Goal: Task Accomplishment & Management: Use online tool/utility

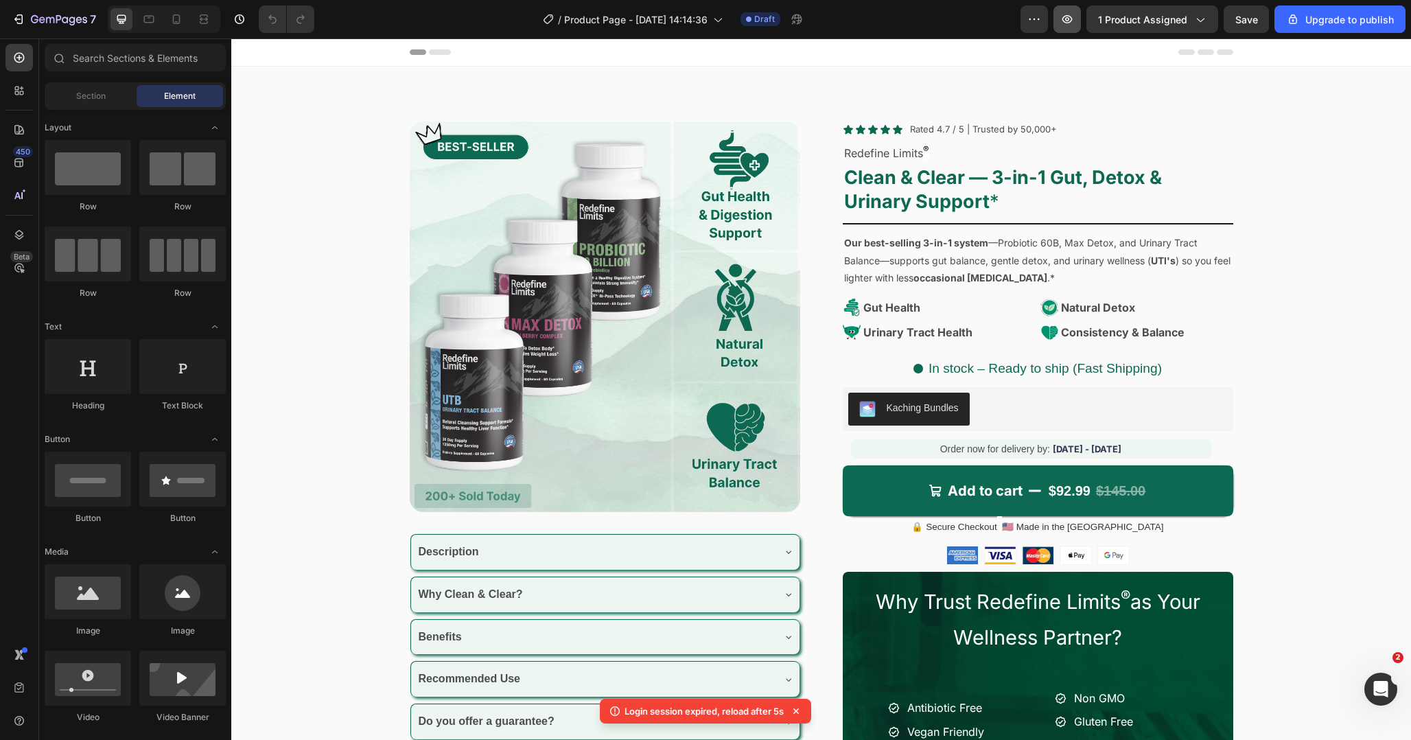
click at [1063, 18] on icon "button" at bounding box center [1067, 19] width 14 height 14
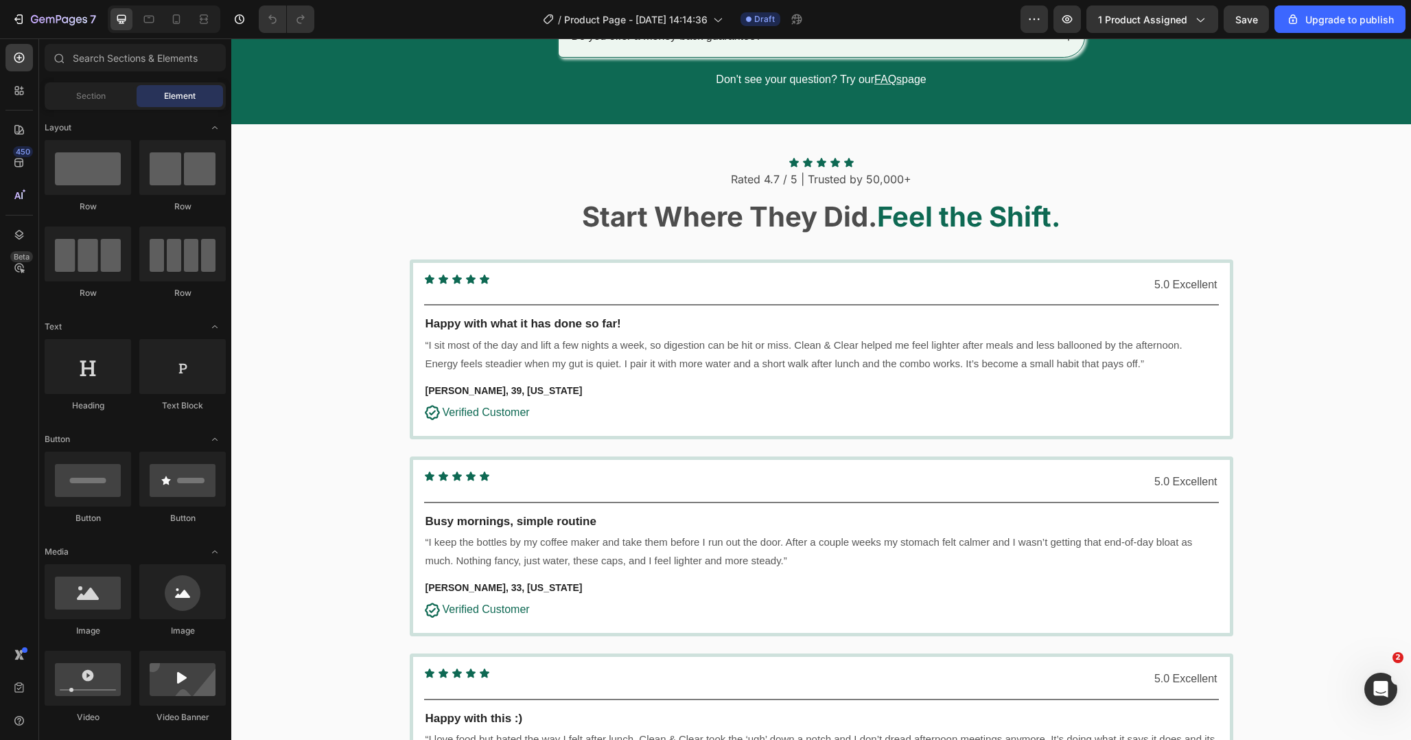
scroll to position [3247, 0]
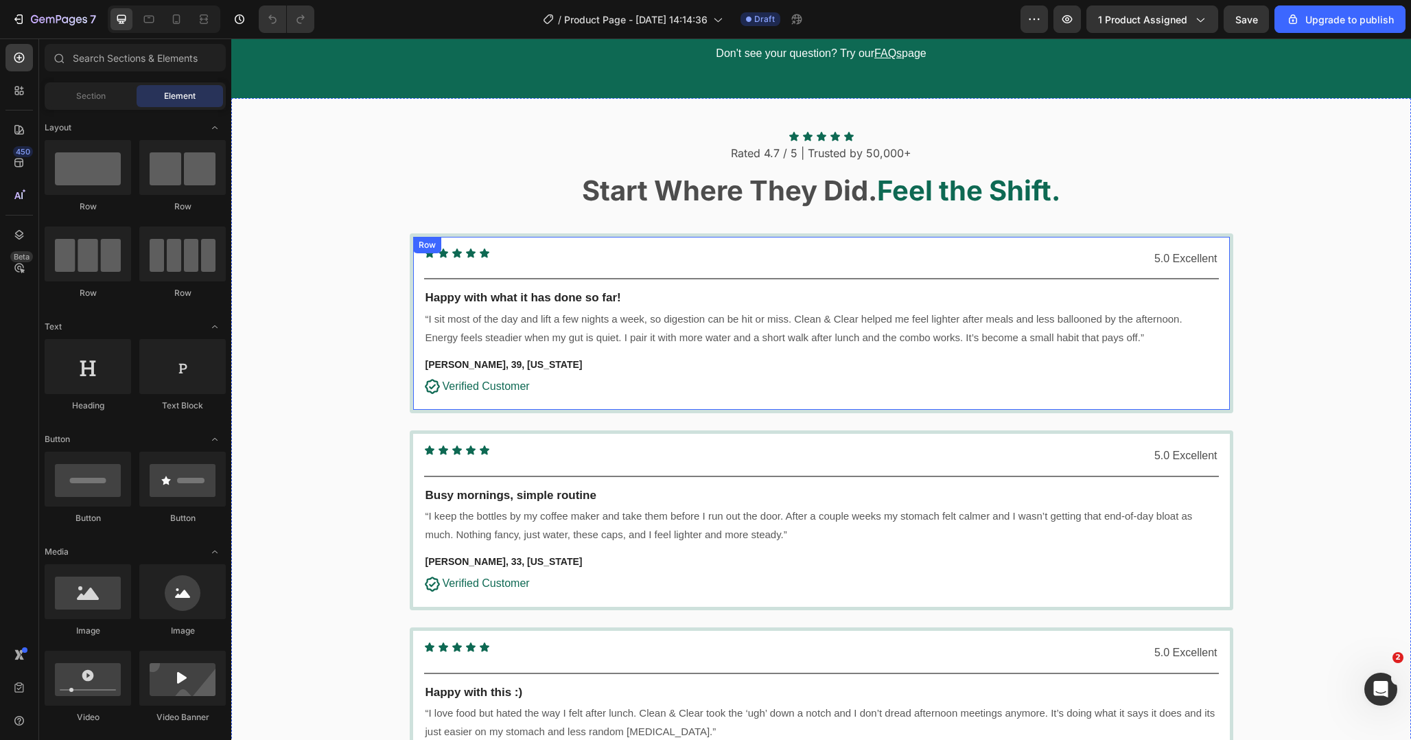
click at [605, 242] on div "Icon Icon Icon Icon Icon Icon List 5.0 Excellent Text Block Row Title Line Happ…" at bounding box center [822, 323] width 824 height 180
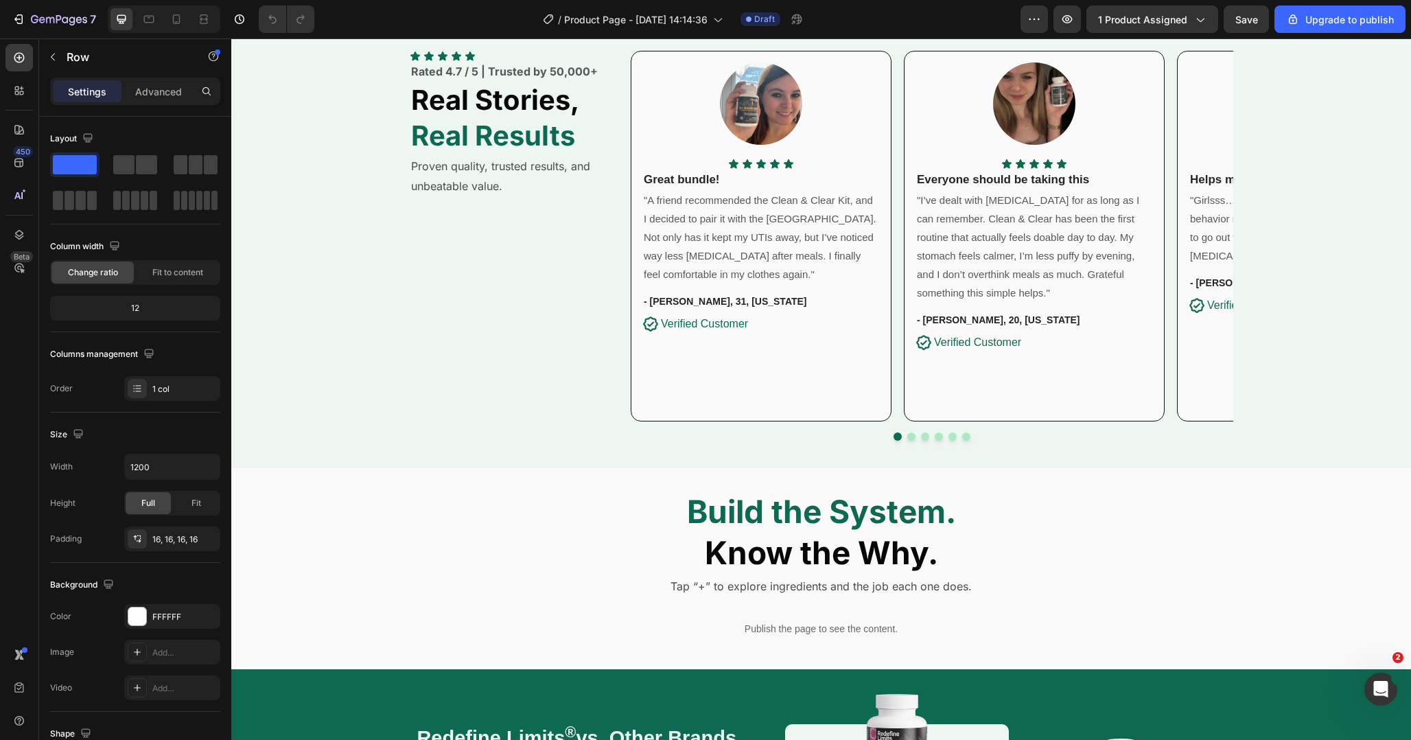
scroll to position [1310, 0]
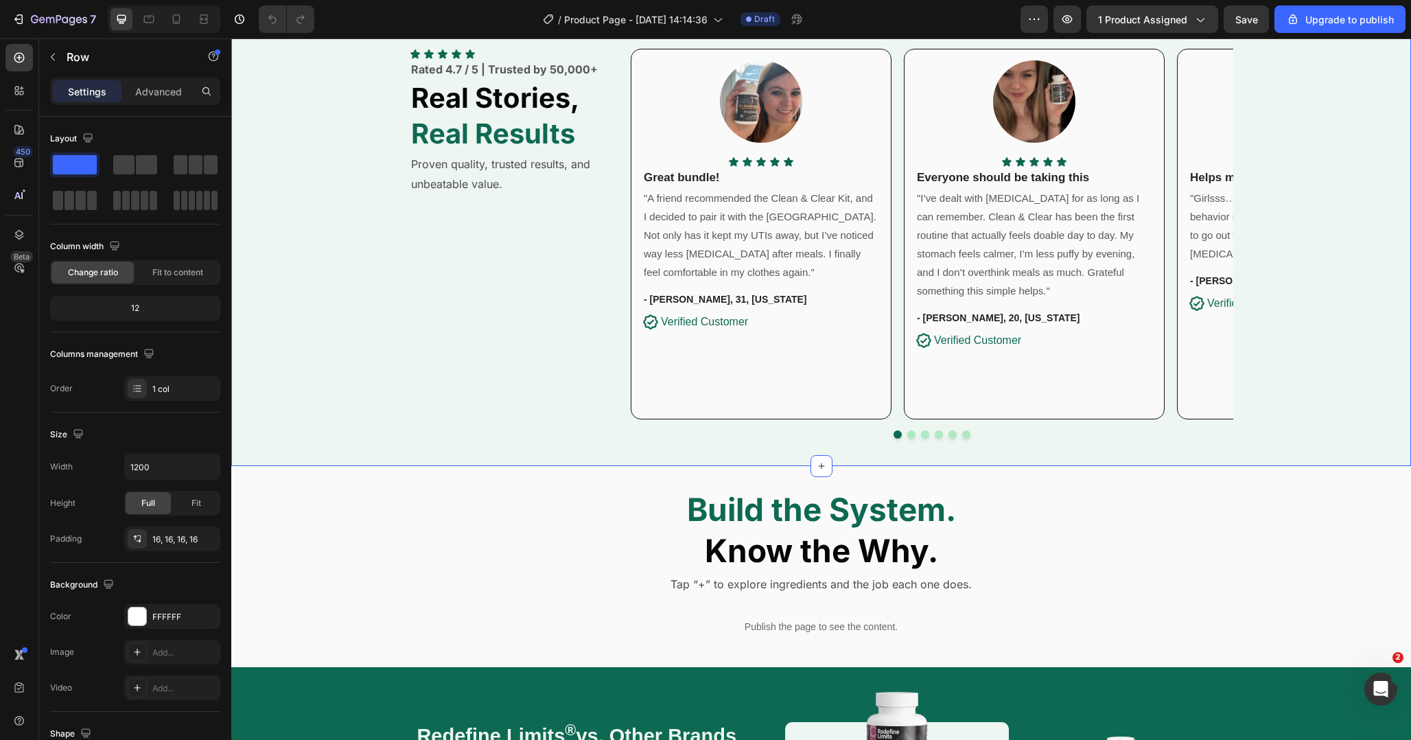
click at [938, 430] on button "Dot" at bounding box center [939, 434] width 8 height 8
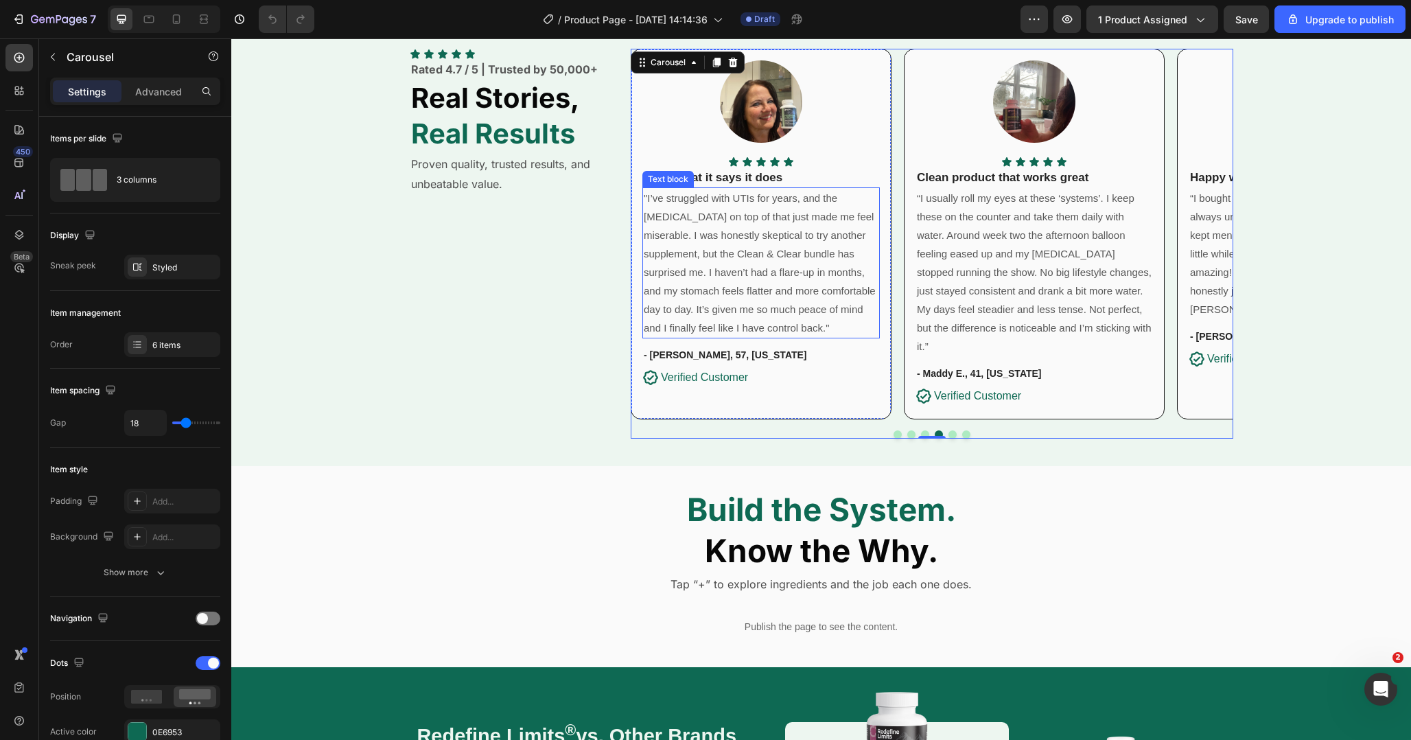
click at [721, 224] on p ""I’ve struggled with UTIs for years, and the [MEDICAL_DATA] on top of that just…" at bounding box center [761, 263] width 235 height 148
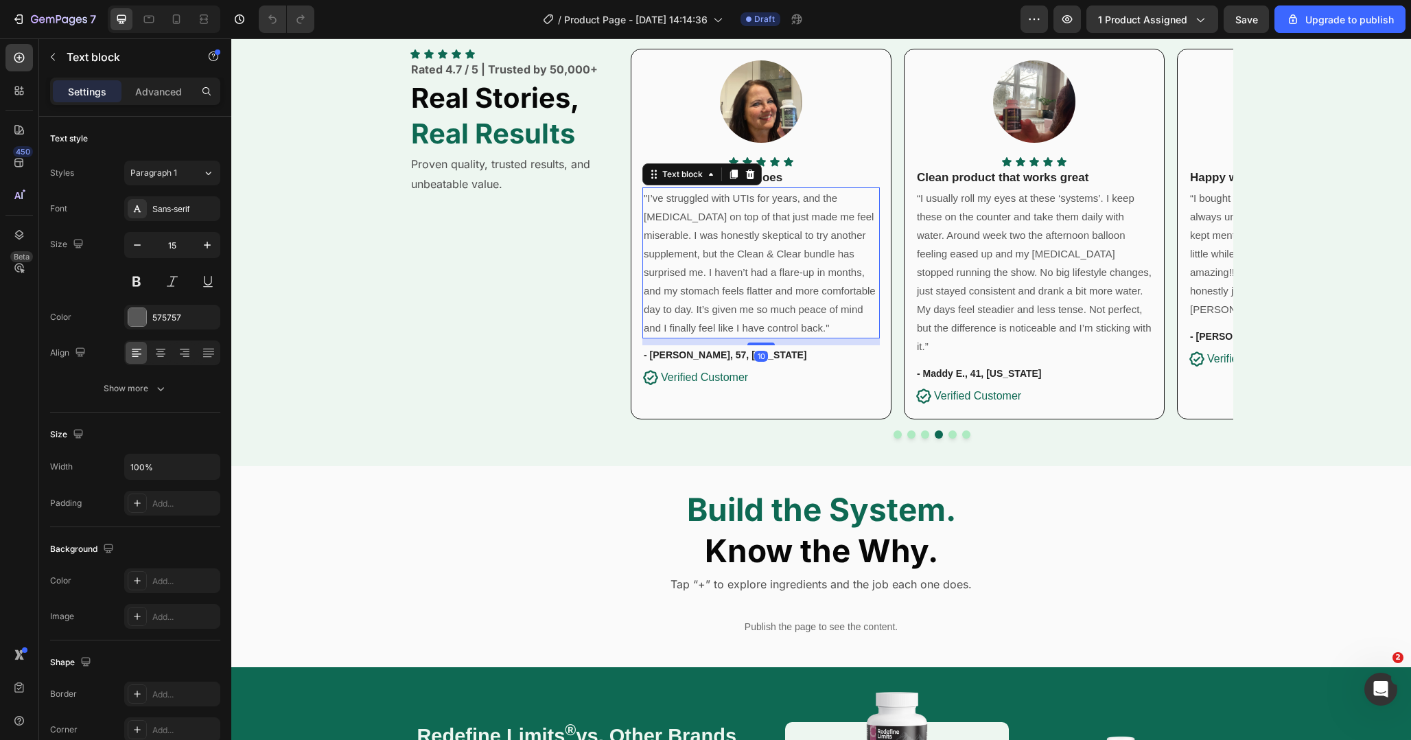
click at [721, 224] on p ""I’ve struggled with UTIs for years, and the [MEDICAL_DATA] on top of that just…" at bounding box center [761, 263] width 235 height 148
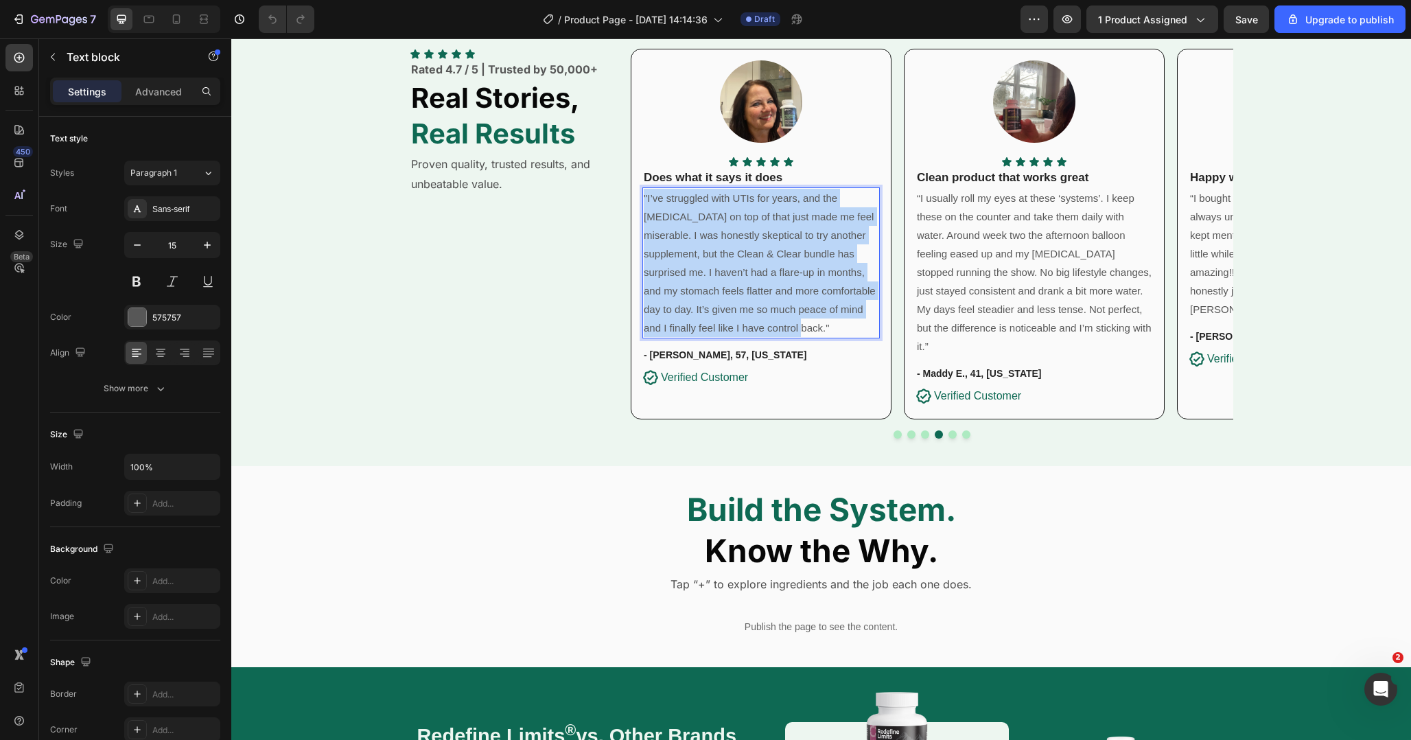
click at [721, 224] on p ""I’ve struggled with UTIs for years, and the [MEDICAL_DATA] on top of that just…" at bounding box center [761, 263] width 235 height 148
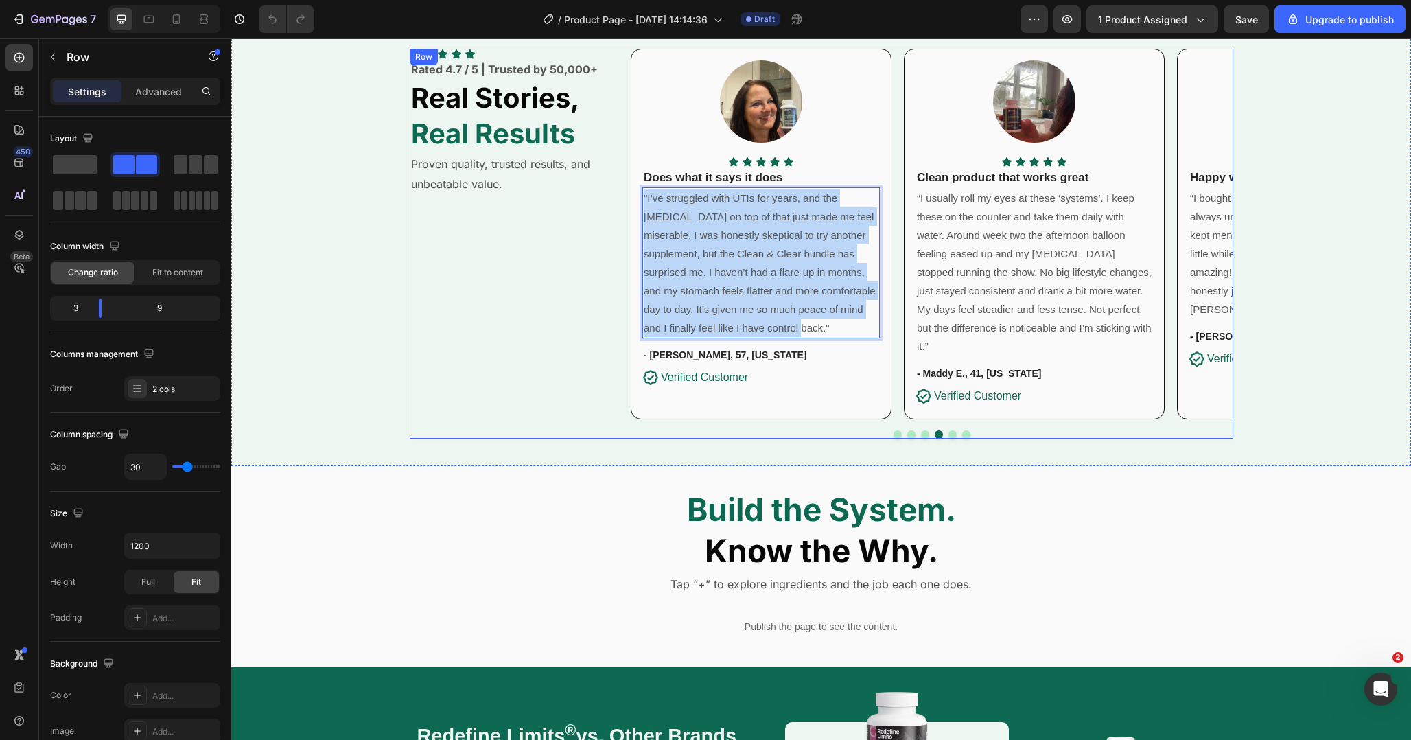
click at [566, 351] on div "Icon Icon Icon Icon Icon Icon List Rated 4.7 / 5 | Trusted by 50,000+ Text bloc…" at bounding box center [510, 244] width 201 height 391
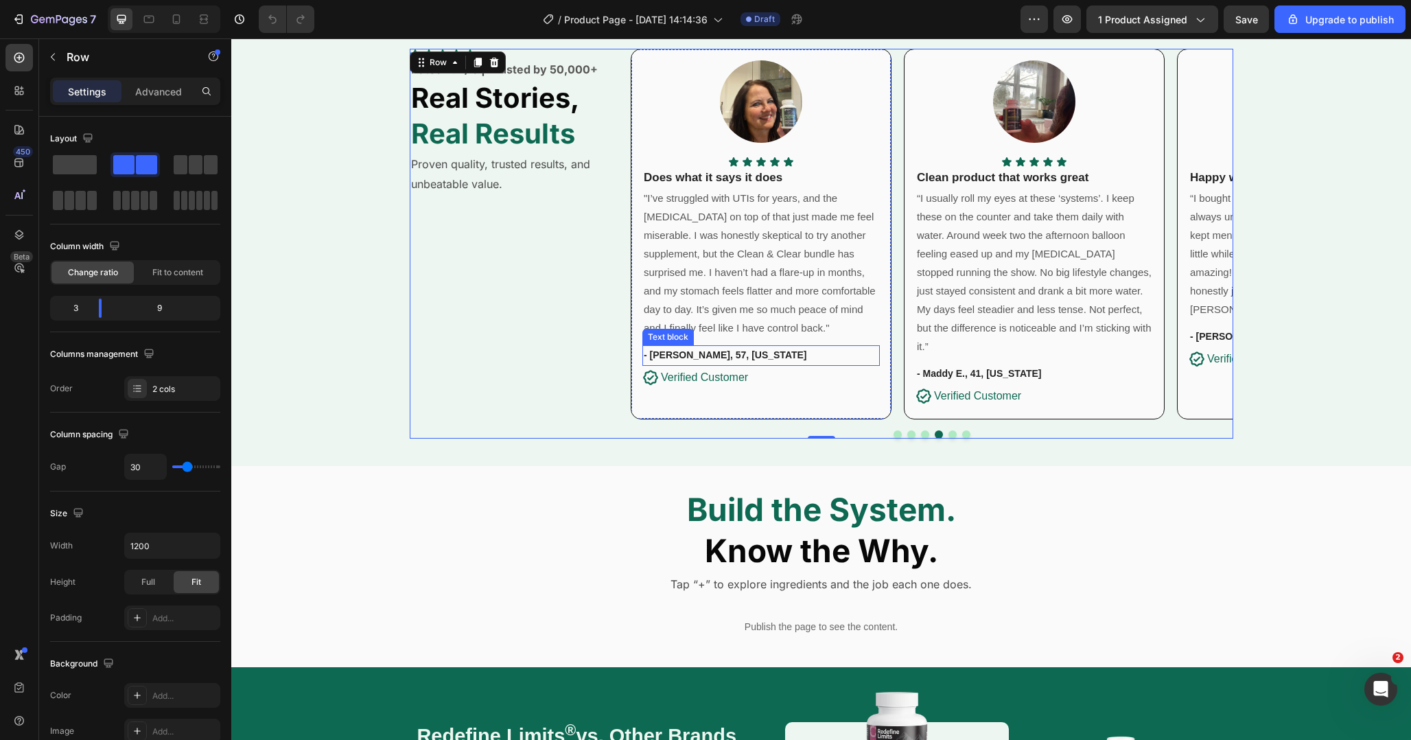
click at [677, 356] on strong "- [PERSON_NAME], 57, [US_STATE]" at bounding box center [725, 354] width 163 height 11
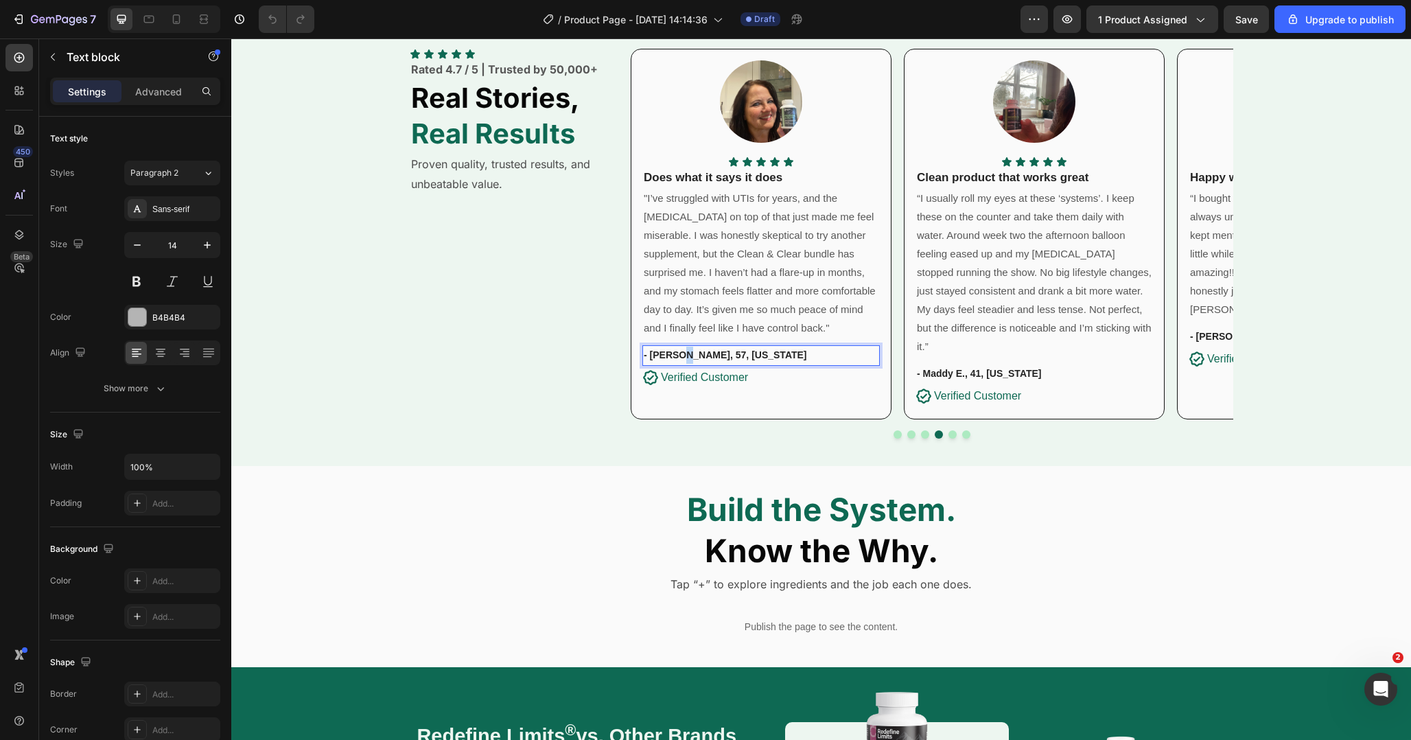
click at [677, 356] on strong "- [PERSON_NAME], 57, [US_STATE]" at bounding box center [725, 354] width 163 height 11
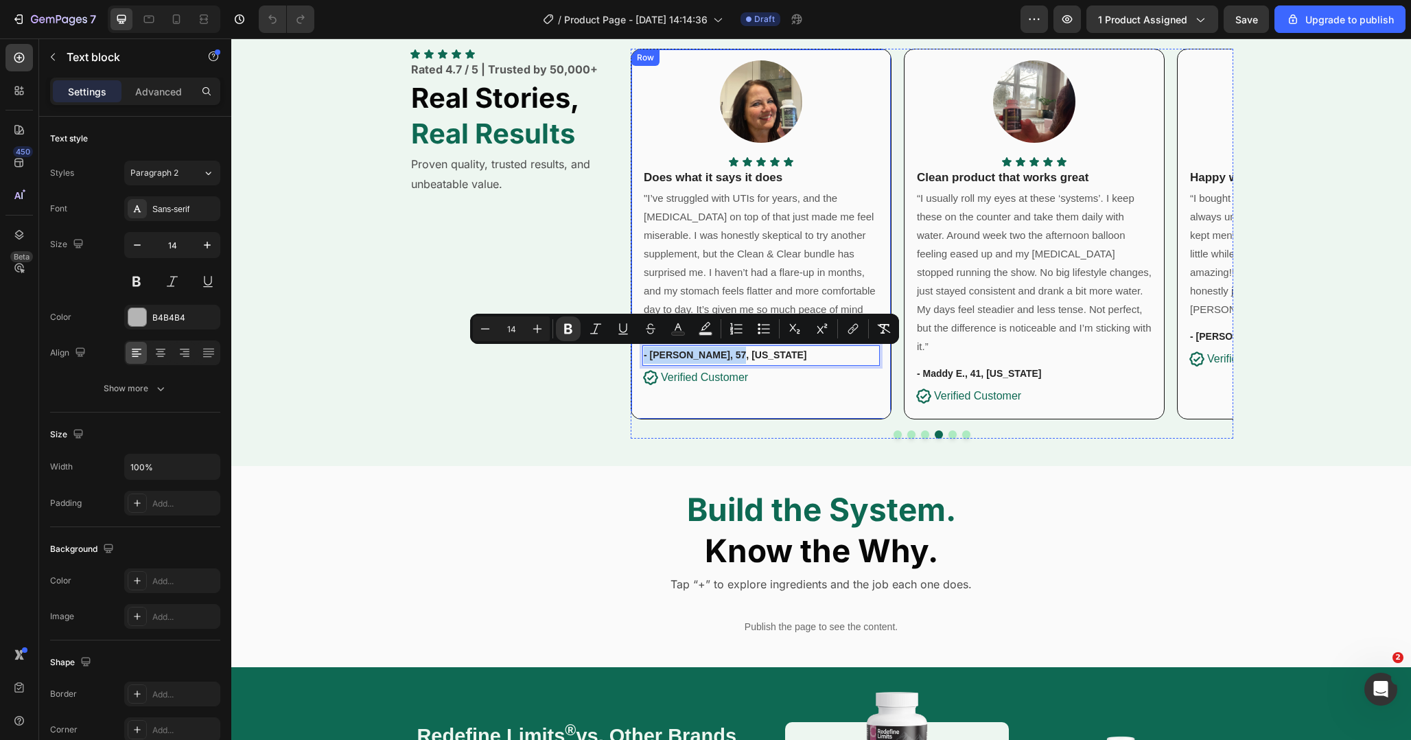
click at [679, 392] on div "Image Icon Icon Icon Icon Icon Icon List Does what it says it does Text block "…" at bounding box center [761, 234] width 261 height 371
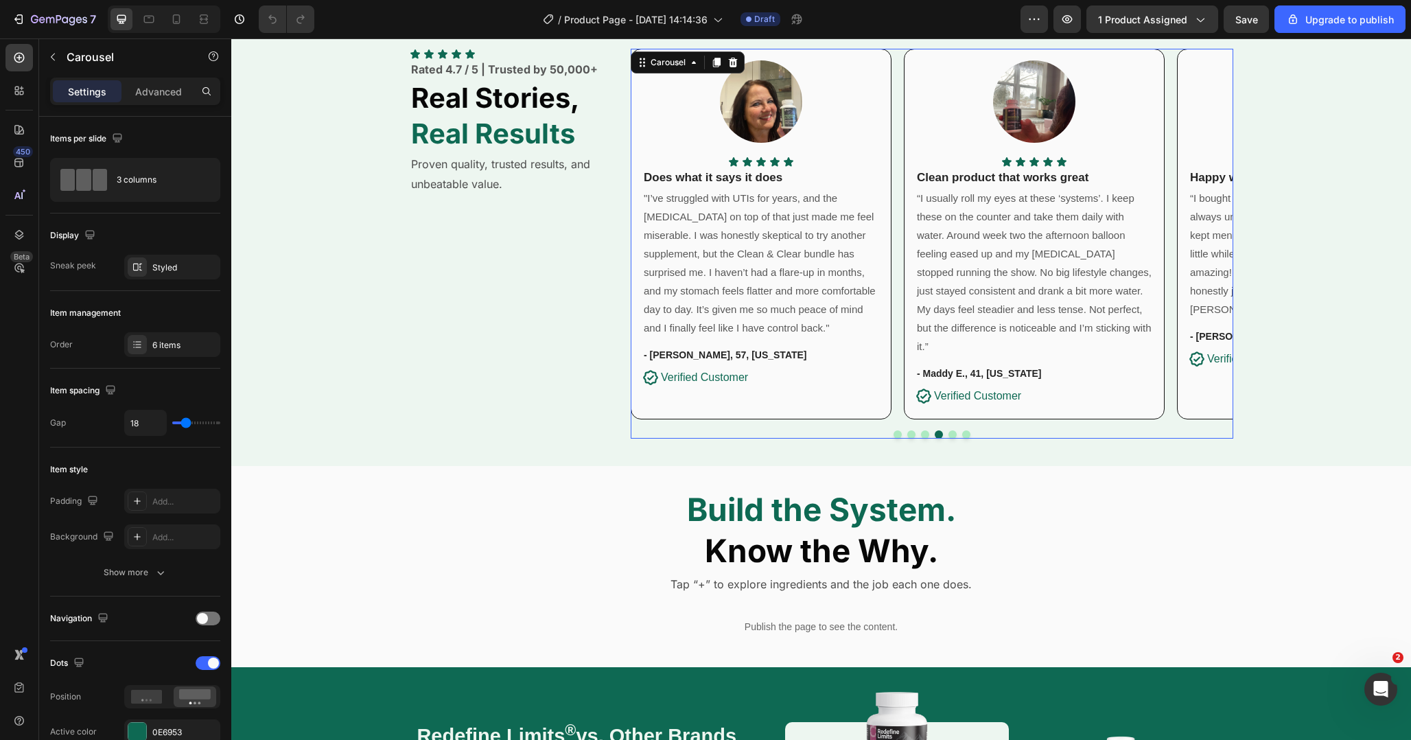
click at [955, 410] on div "Image Icon Icon Icon Icon Icon Icon List Great bundle! Text block "A friend rec…" at bounding box center [932, 244] width 603 height 391
click at [953, 430] on button "Dot" at bounding box center [953, 434] width 8 height 8
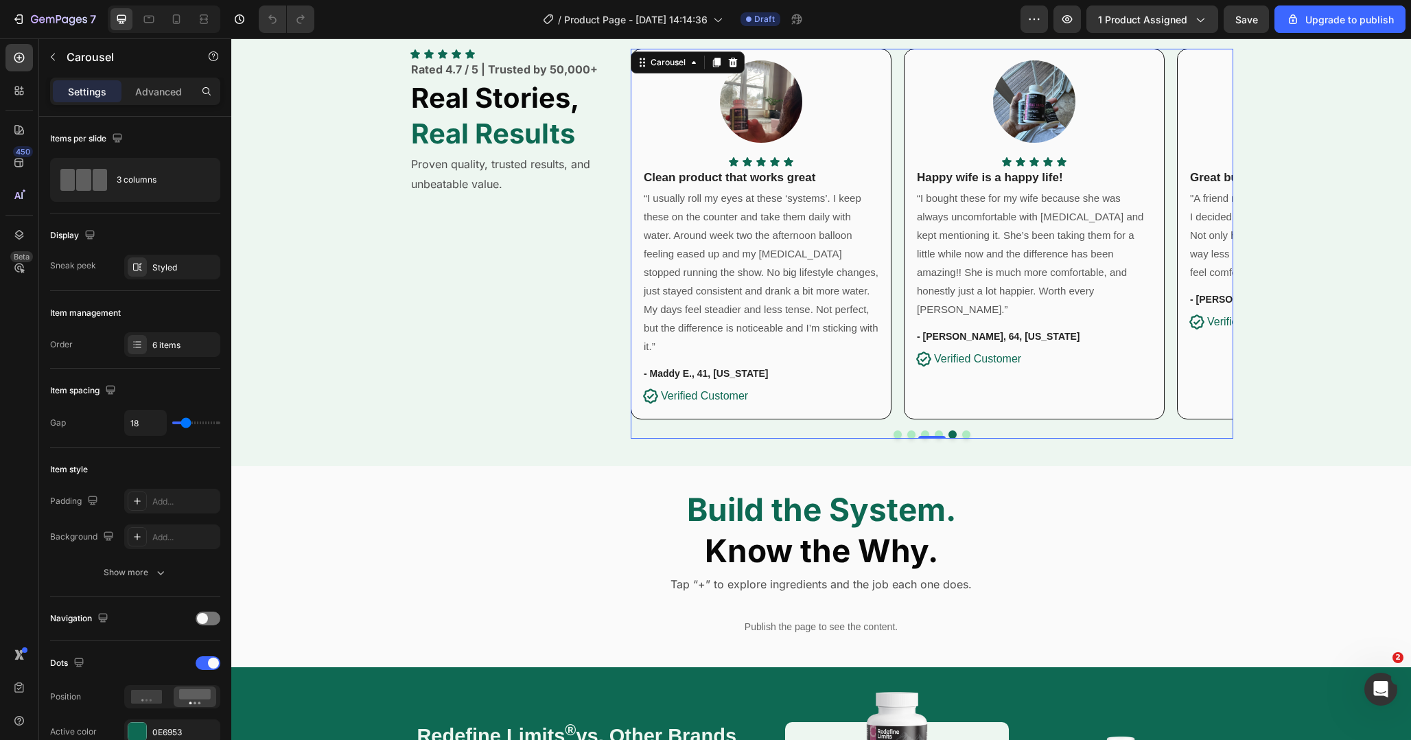
click at [966, 430] on button "Dot" at bounding box center [966, 434] width 8 height 8
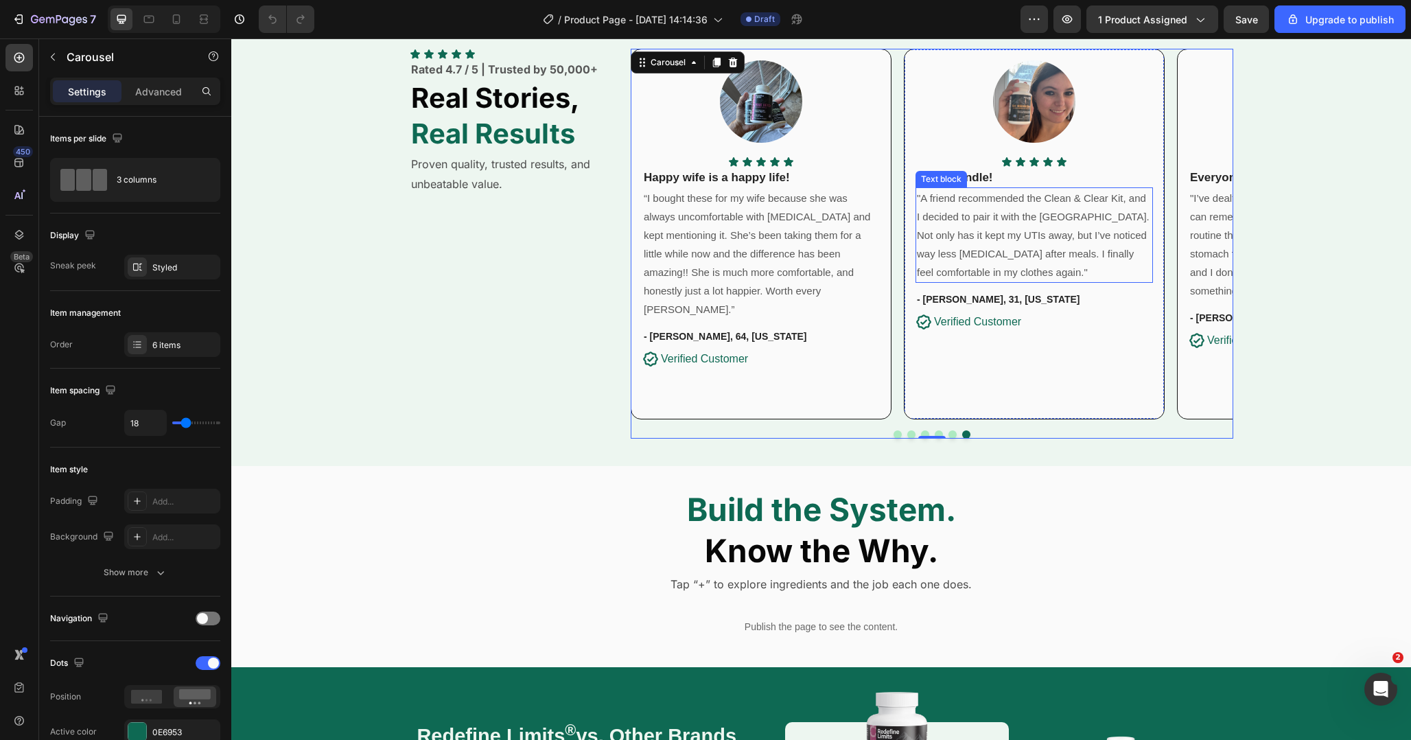
click at [1039, 268] on p ""A friend recommended the Clean & Clear Kit, and I decided to pair it with the …" at bounding box center [1034, 235] width 235 height 93
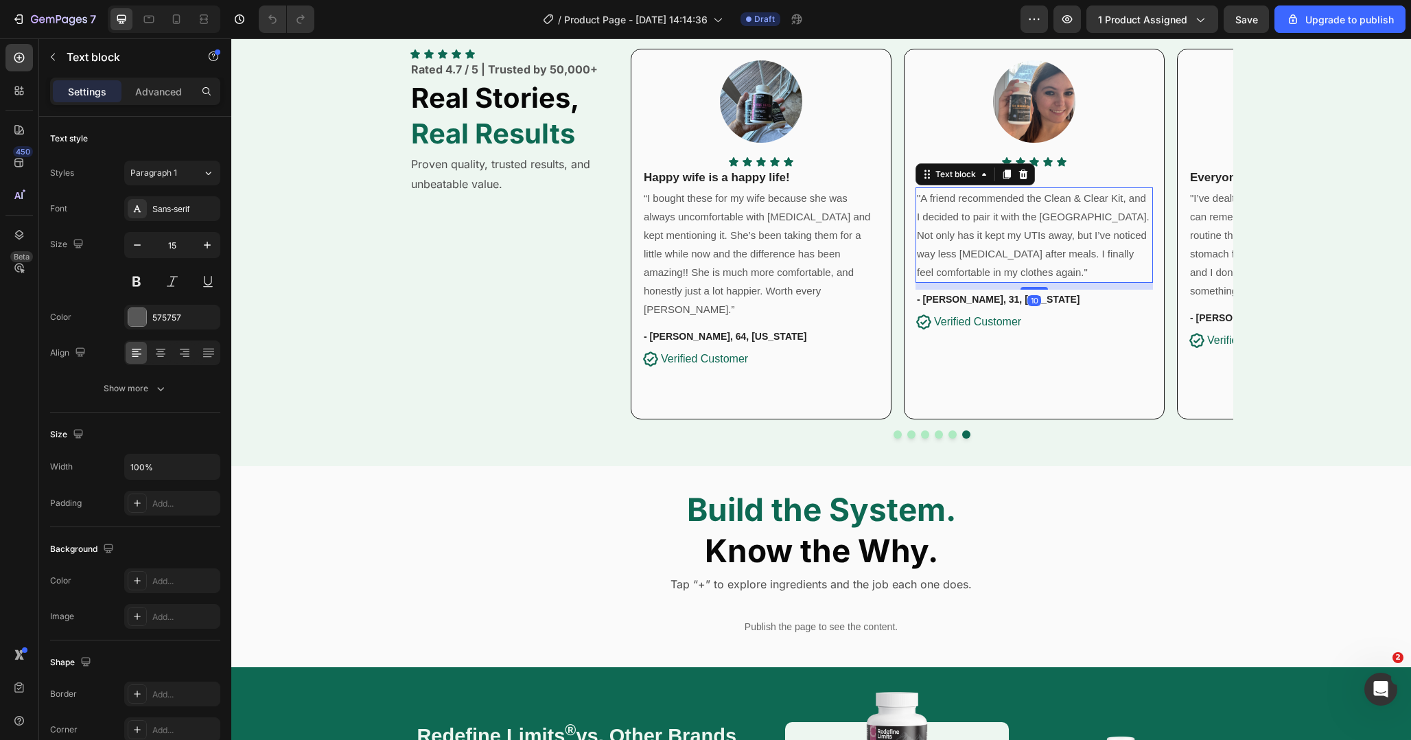
click at [1065, 277] on p ""A friend recommended the Clean & Clear Kit, and I decided to pair it with the …" at bounding box center [1034, 235] width 235 height 93
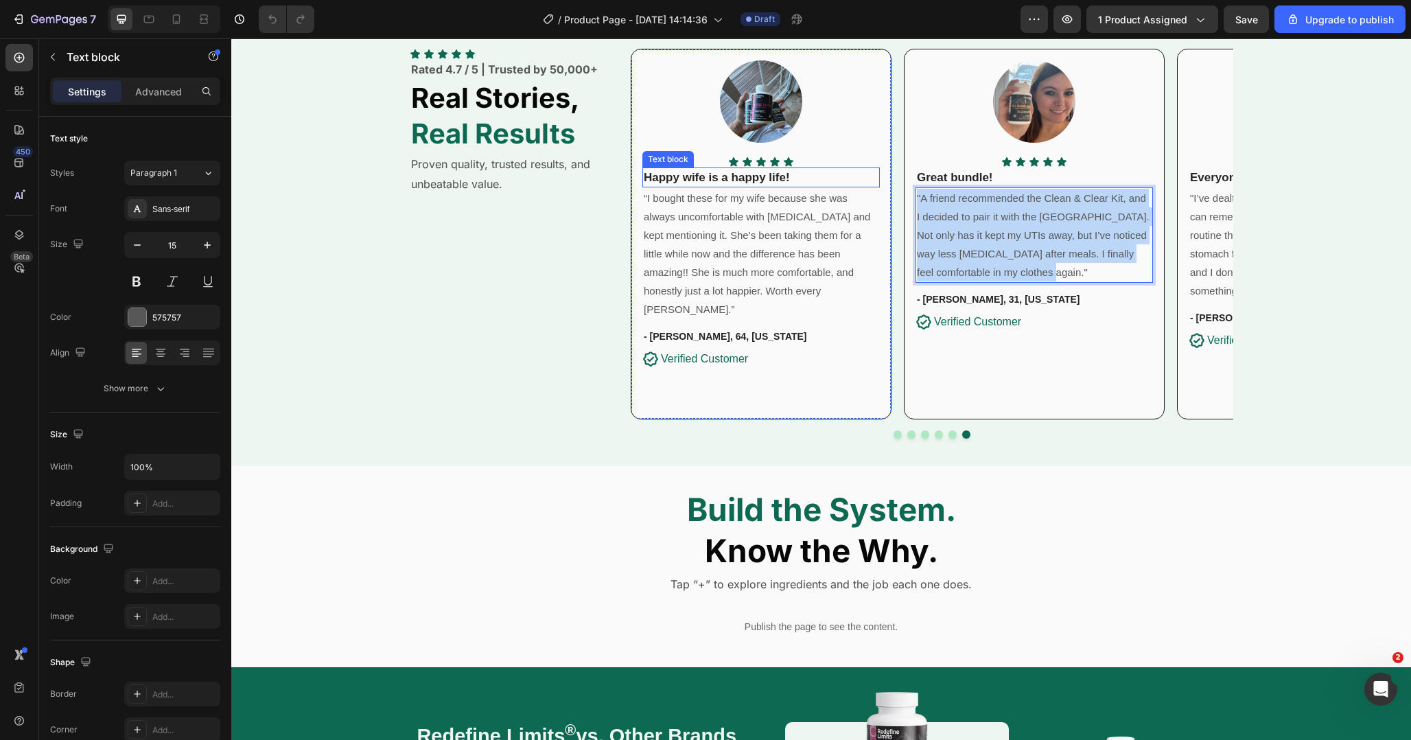
drag, startPoint x: 1067, startPoint y: 277, endPoint x: 870, endPoint y: 174, distance: 221.7
click at [870, 174] on div "Image Icon Icon Icon Icon Icon Icon List Great bundle! Text block "A friend rec…" at bounding box center [932, 234] width 603 height 371
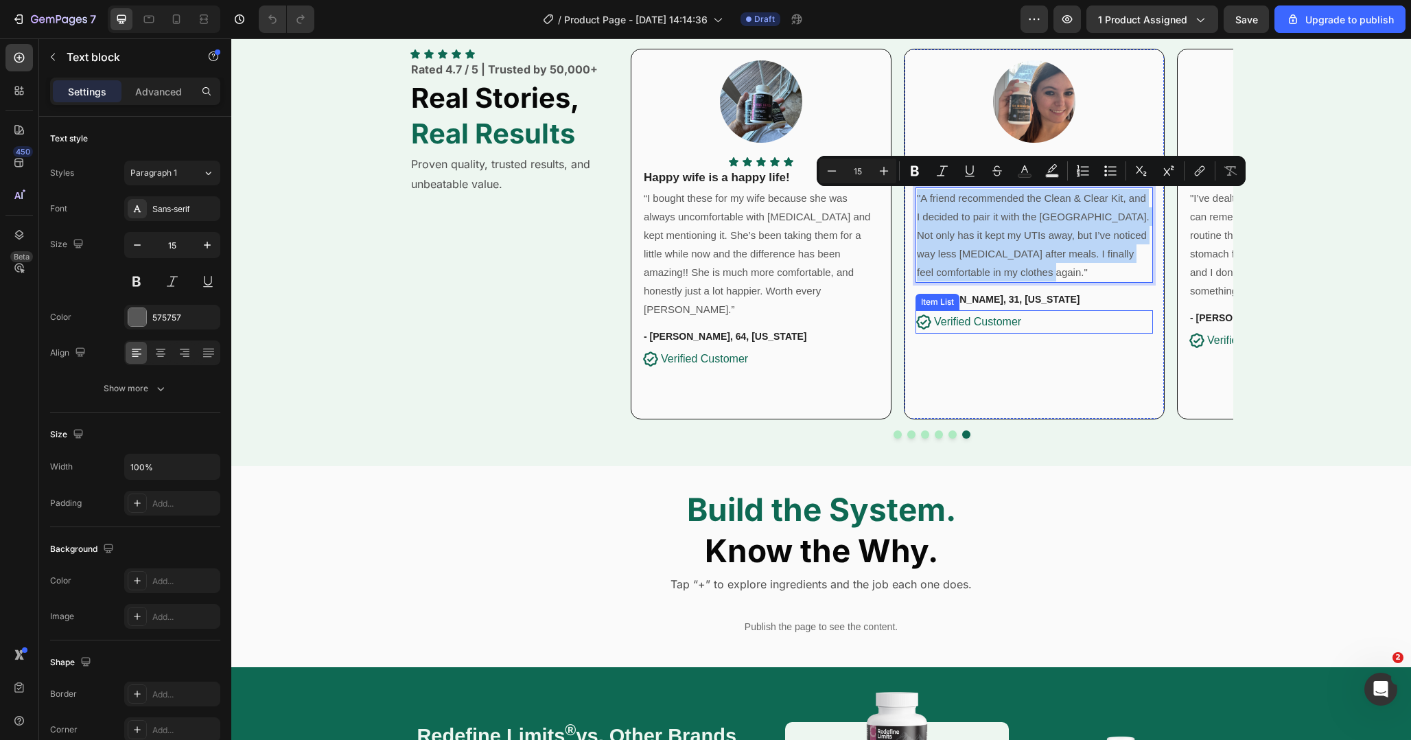
copy p ""A friend recommended the Clean & Clear Kit, and I decided to pair it with the …"
click at [949, 302] on strong "- [PERSON_NAME], 31, [US_STATE]" at bounding box center [998, 299] width 163 height 11
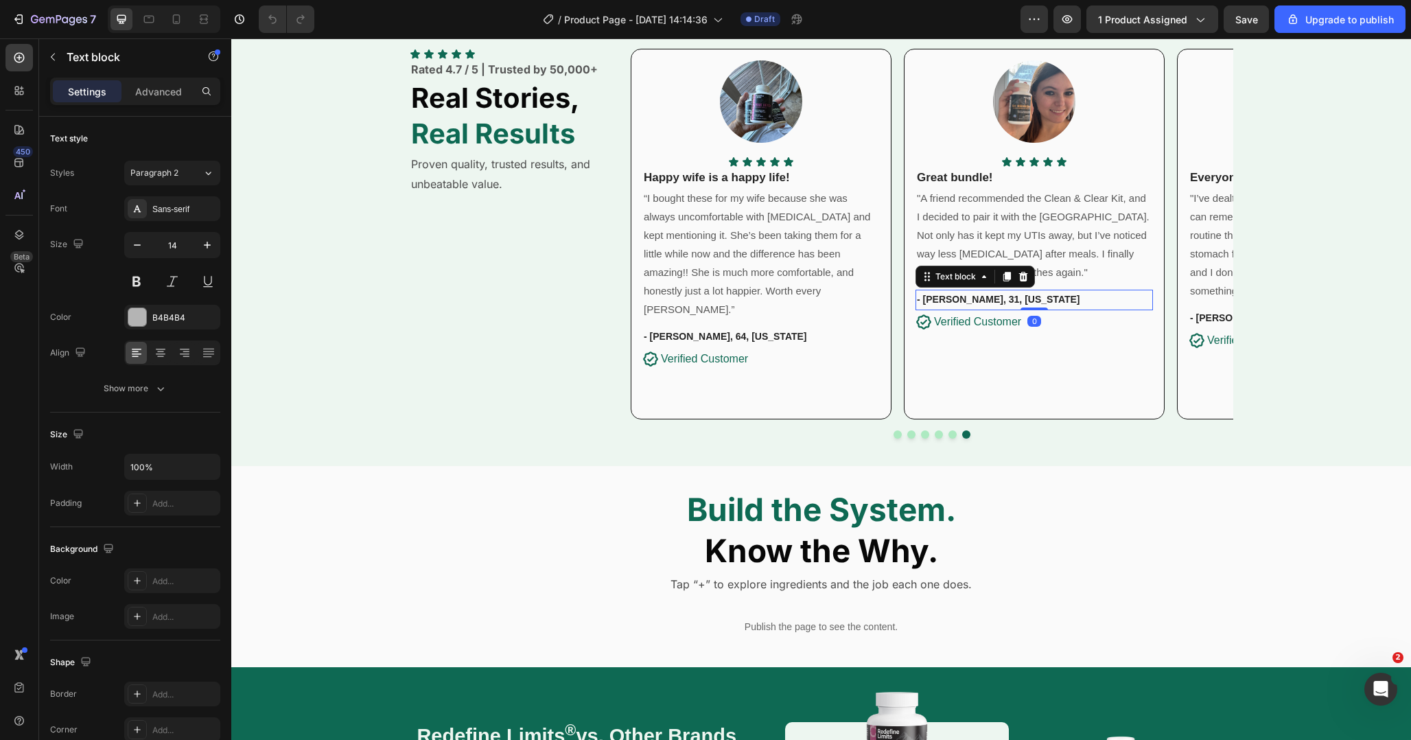
click at [949, 302] on strong "- [PERSON_NAME], 31, [US_STATE]" at bounding box center [998, 299] width 163 height 11
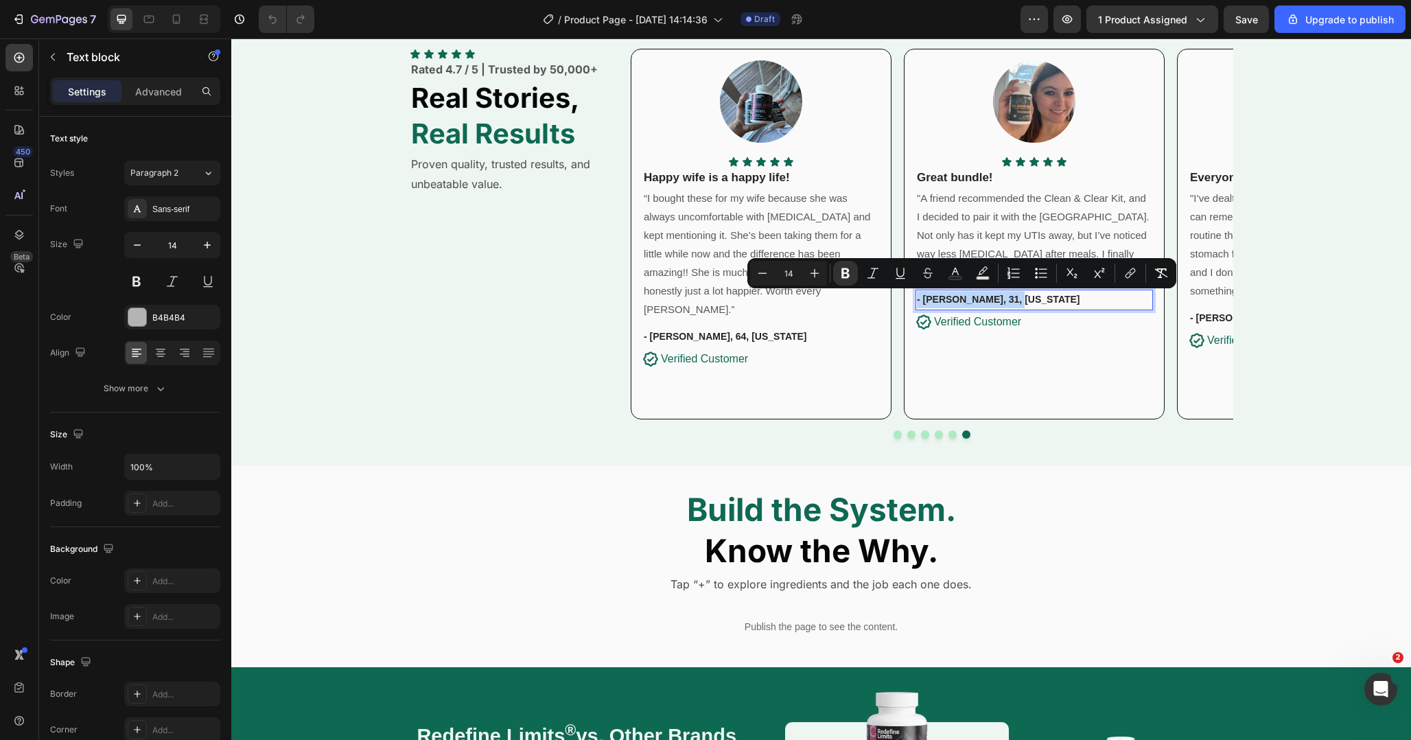
copy strong "- [PERSON_NAME], 31, [US_STATE]"
